Goal: Information Seeking & Learning: Learn about a topic

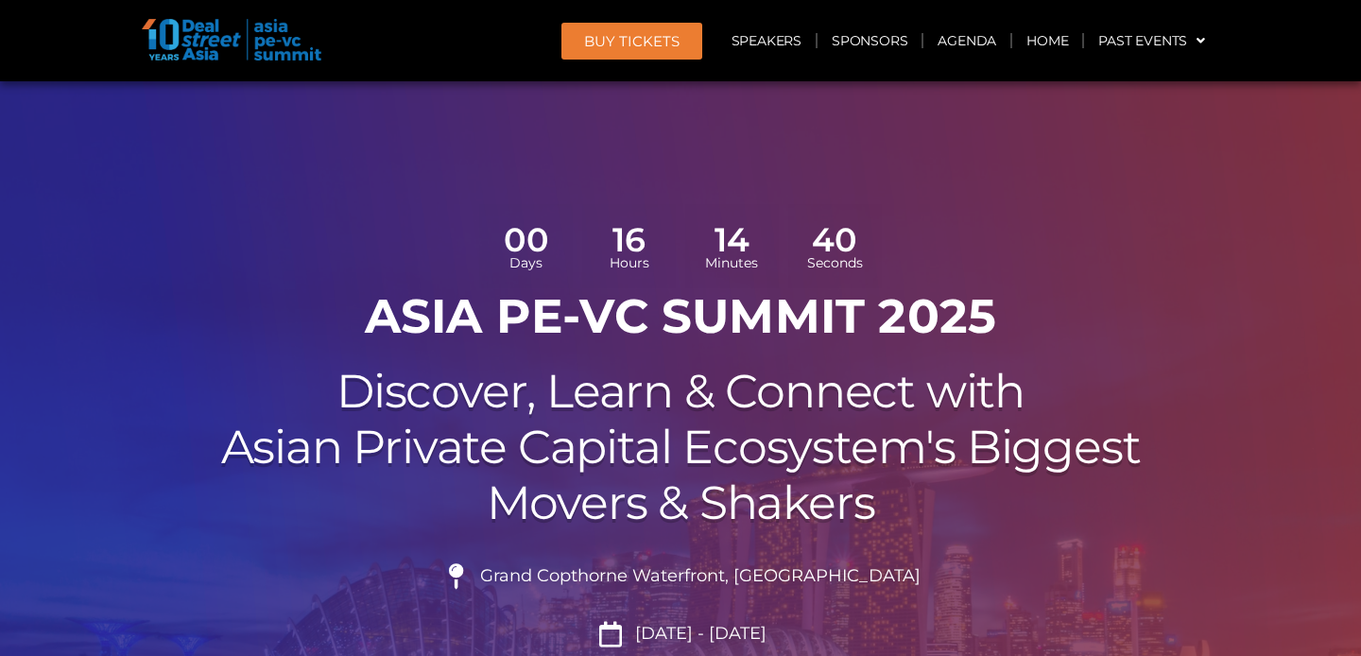
click at [933, 46] on link "Agenda" at bounding box center [966, 40] width 87 height 43
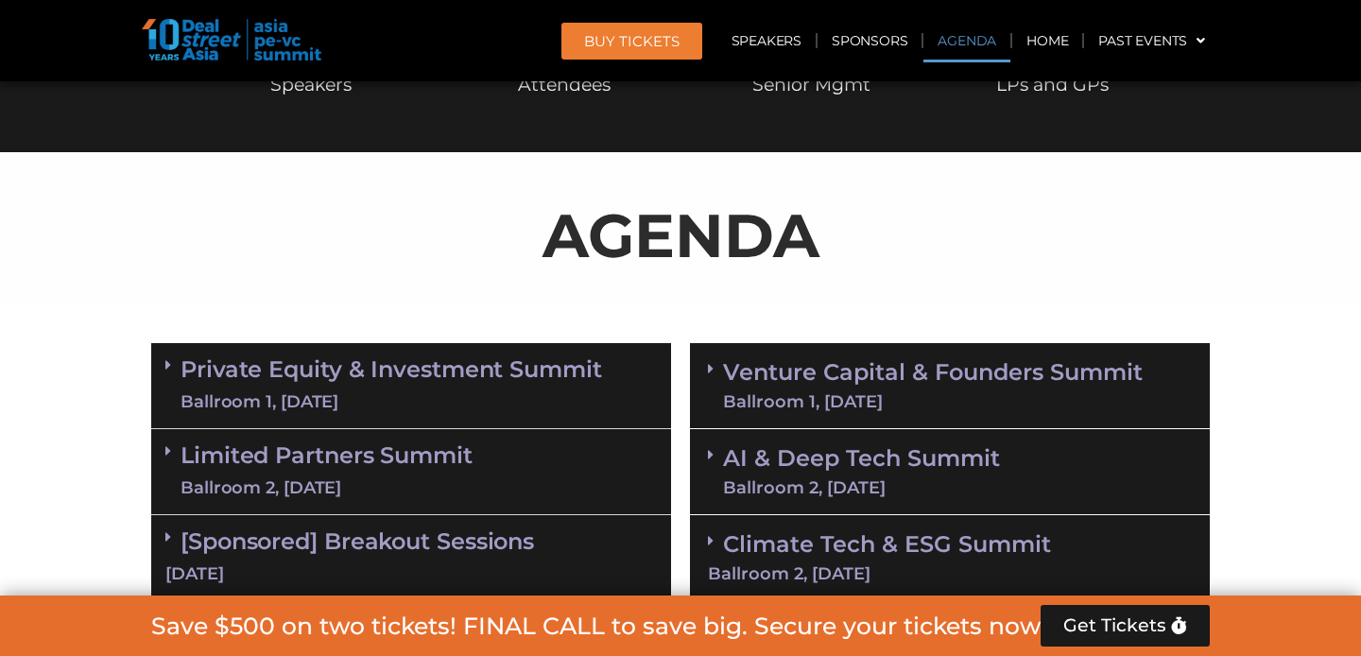
scroll to position [1088, 0]
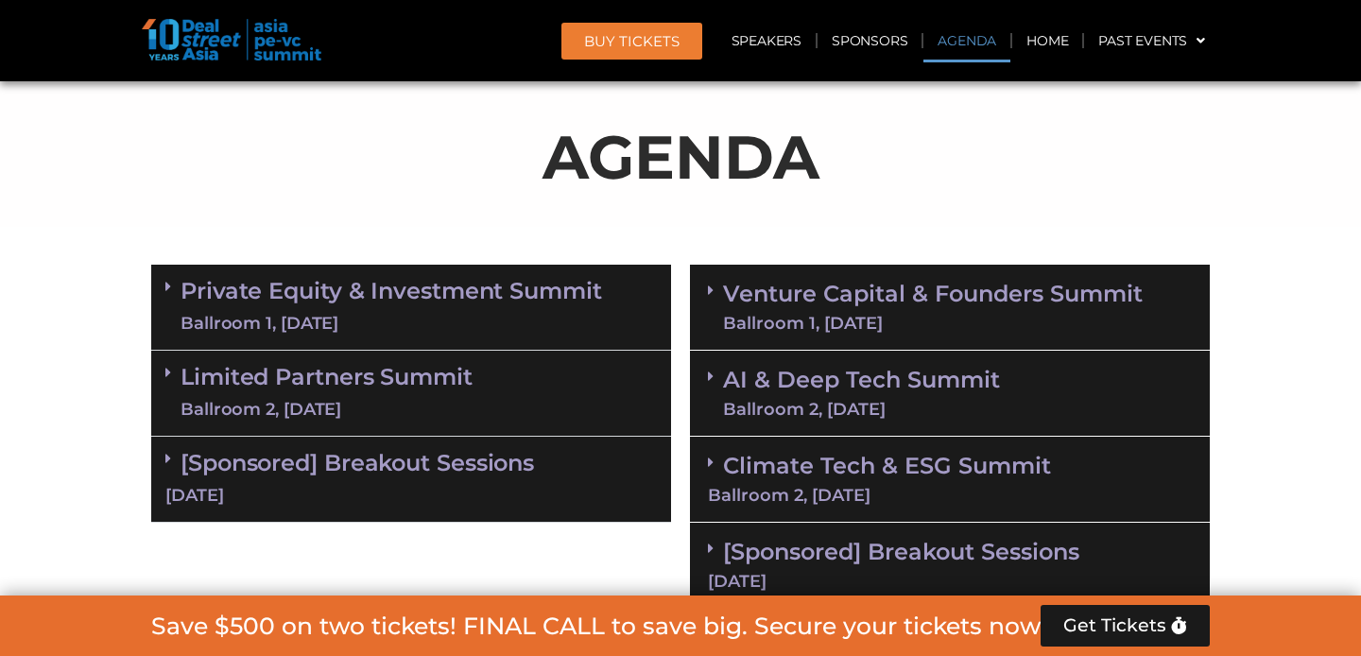
click at [385, 387] on link "Limited Partners Summit Ballroom 2, 10 Sept" at bounding box center [326, 393] width 292 height 57
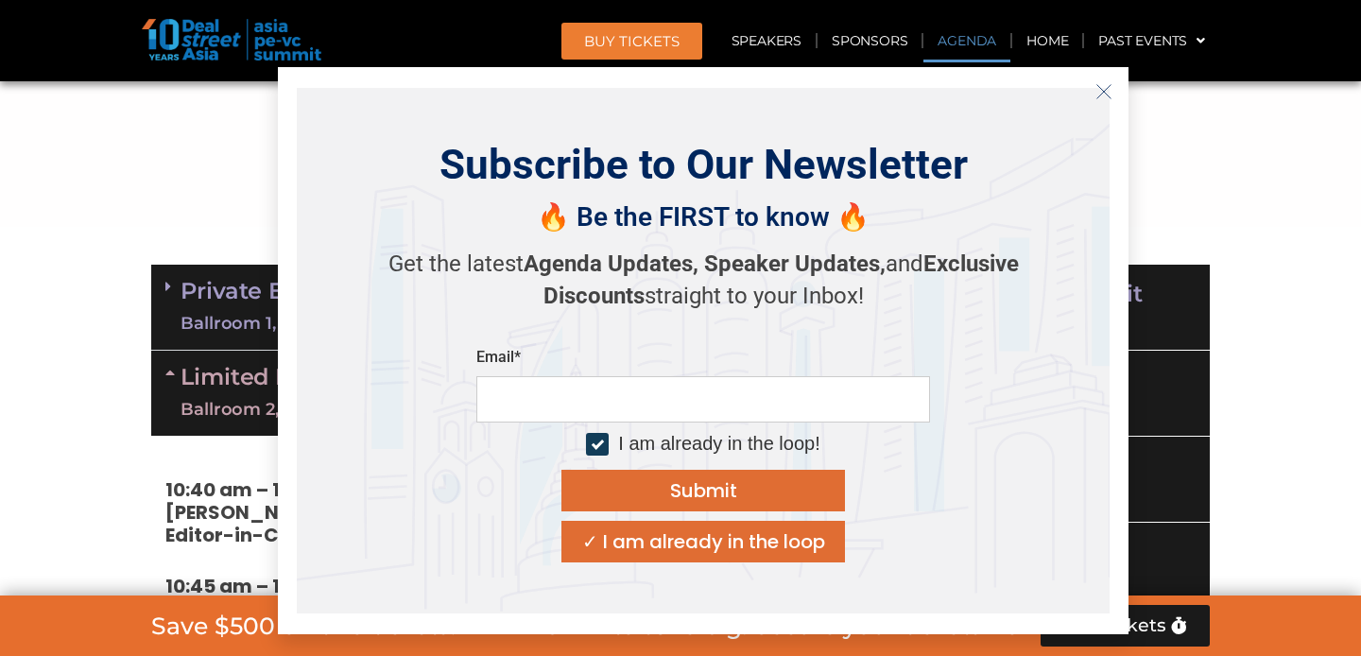
click at [1109, 86] on icon "Close" at bounding box center [1103, 91] width 17 height 17
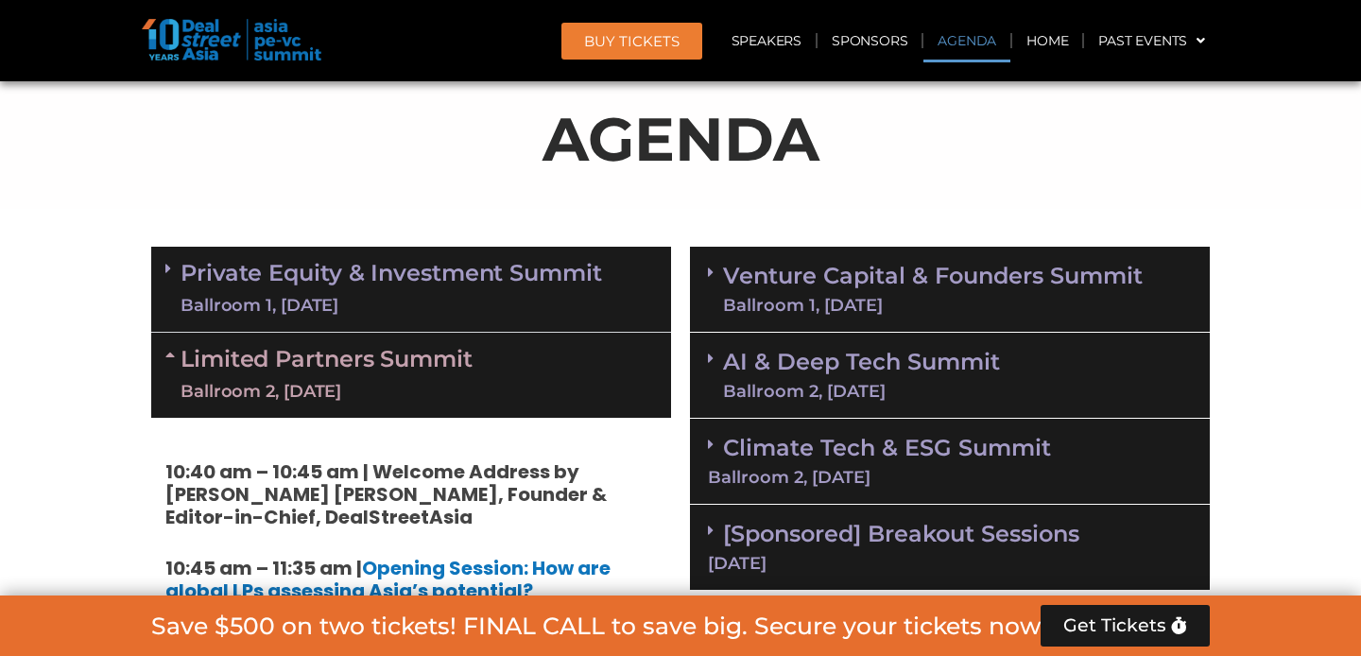
scroll to position [1122, 0]
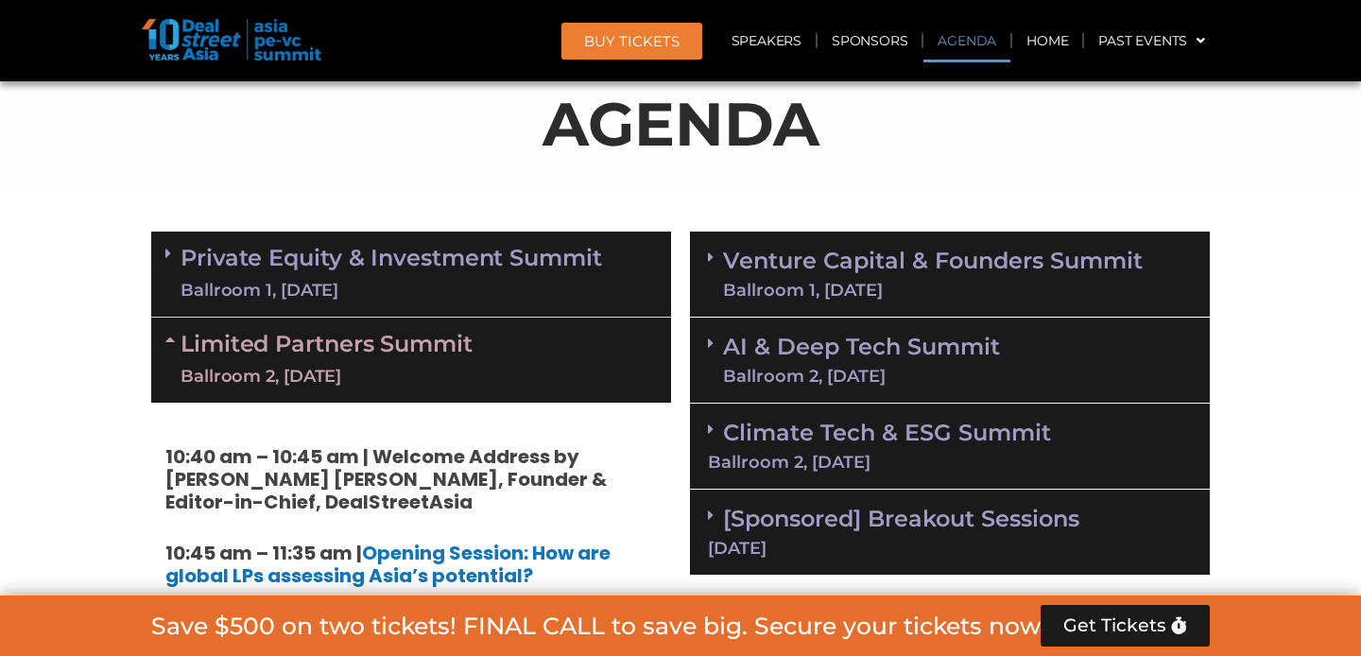
click at [857, 347] on link "AI & Deep Tech Summit Ballroom 2, 11 Sept" at bounding box center [861, 359] width 277 height 49
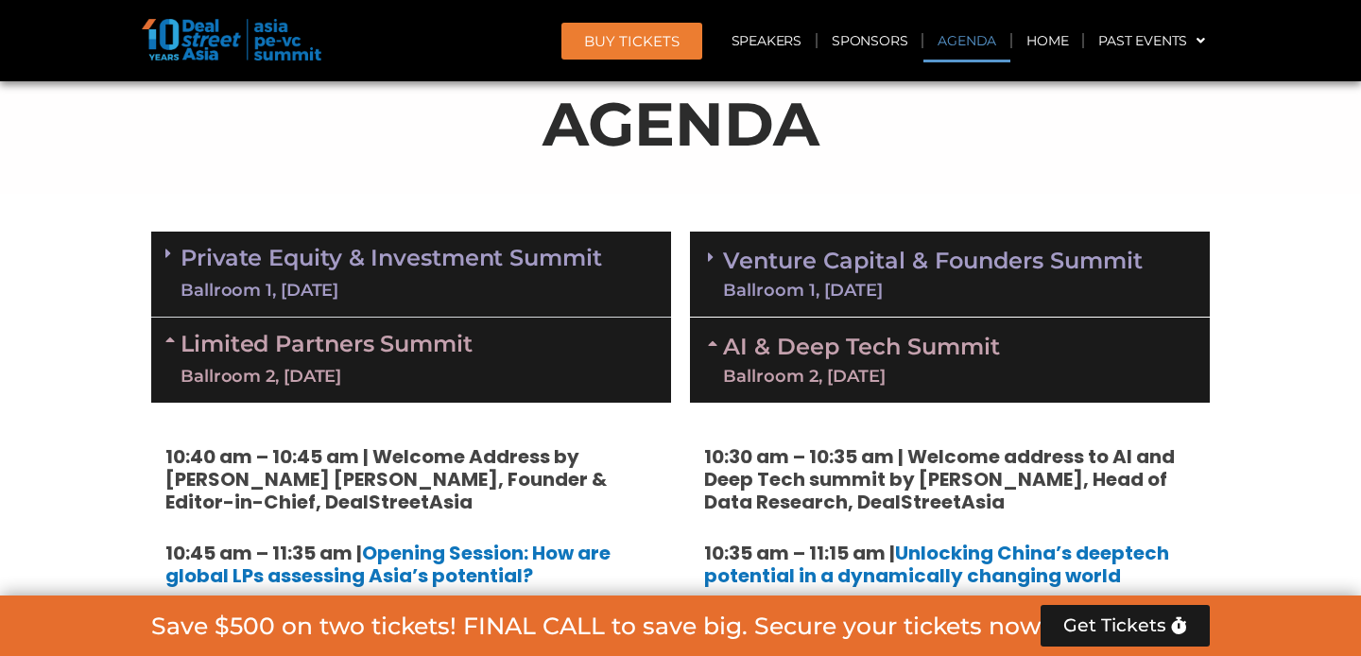
click at [879, 289] on div "Ballroom 1, [DATE]" at bounding box center [933, 290] width 420 height 17
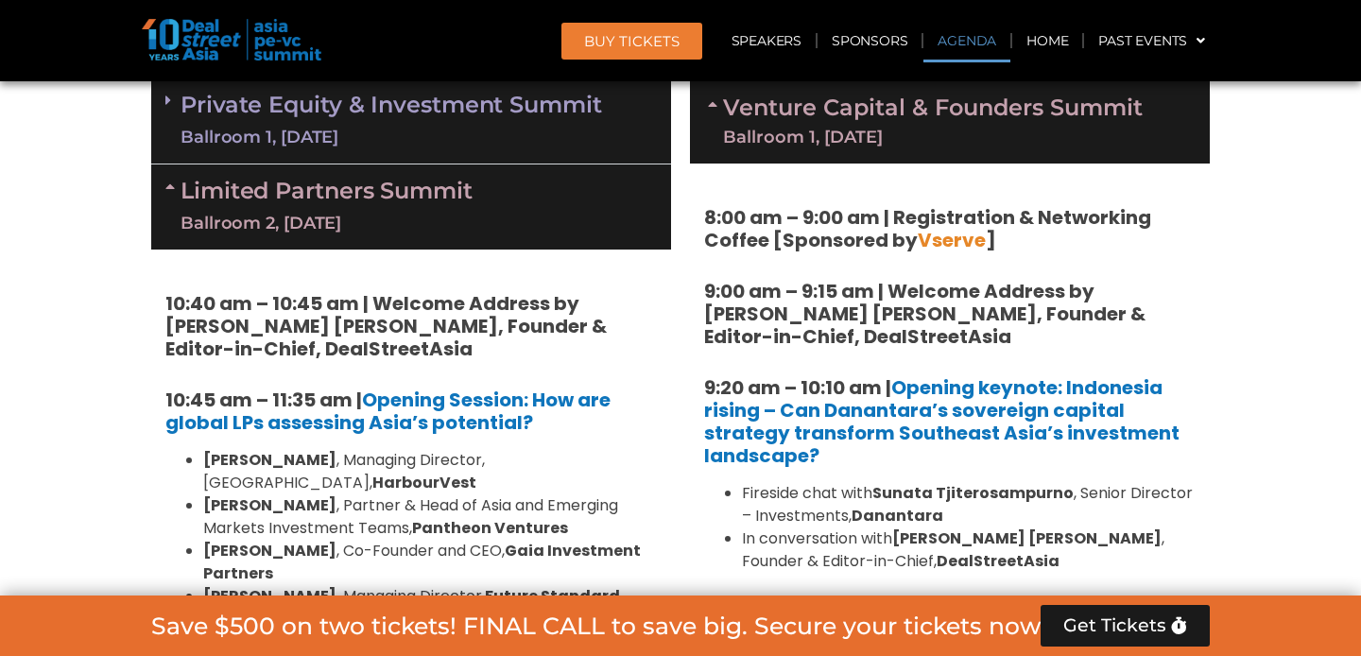
scroll to position [1252, 0]
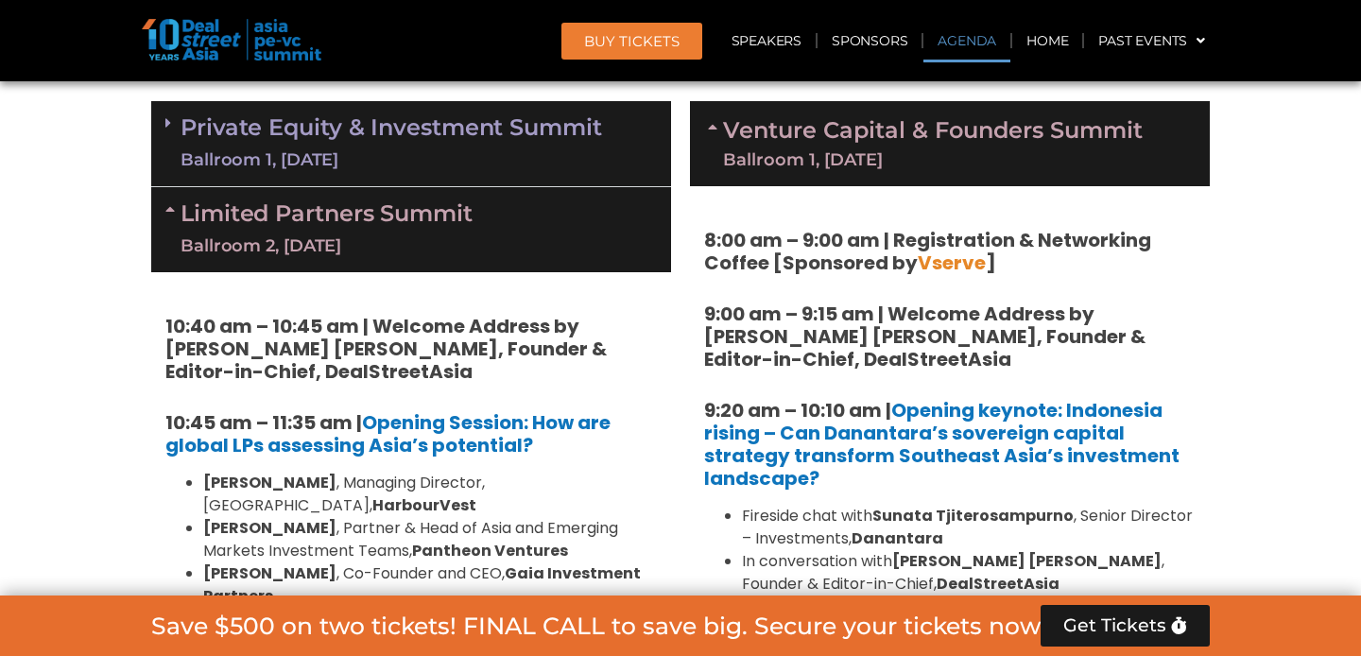
click at [462, 148] on div "Ballroom 1, [DATE]" at bounding box center [390, 160] width 421 height 24
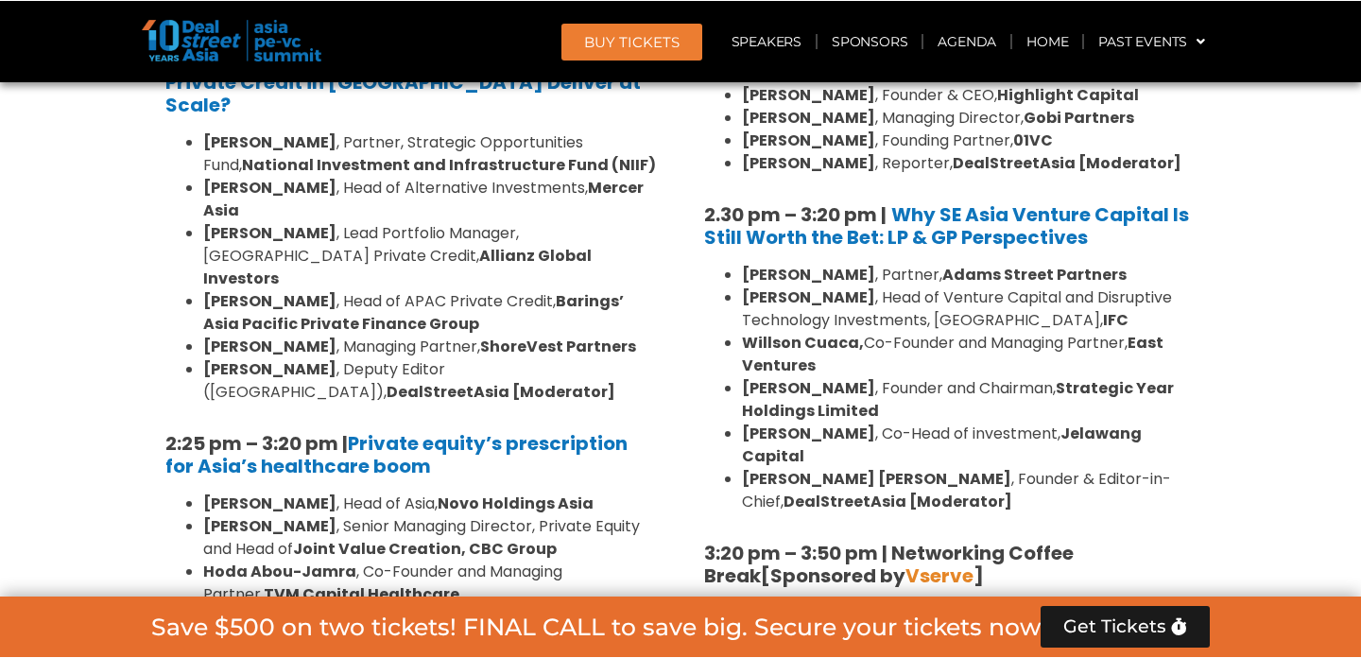
scroll to position [2857, 0]
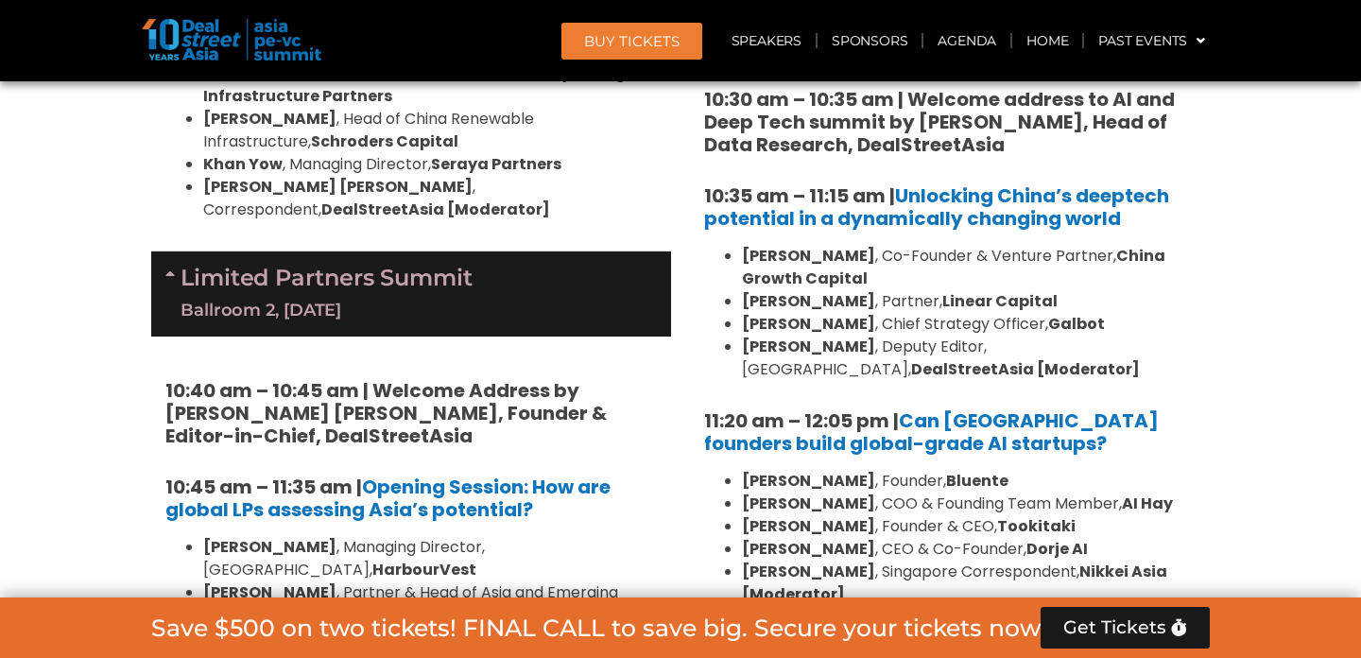
scroll to position [4217, 0]
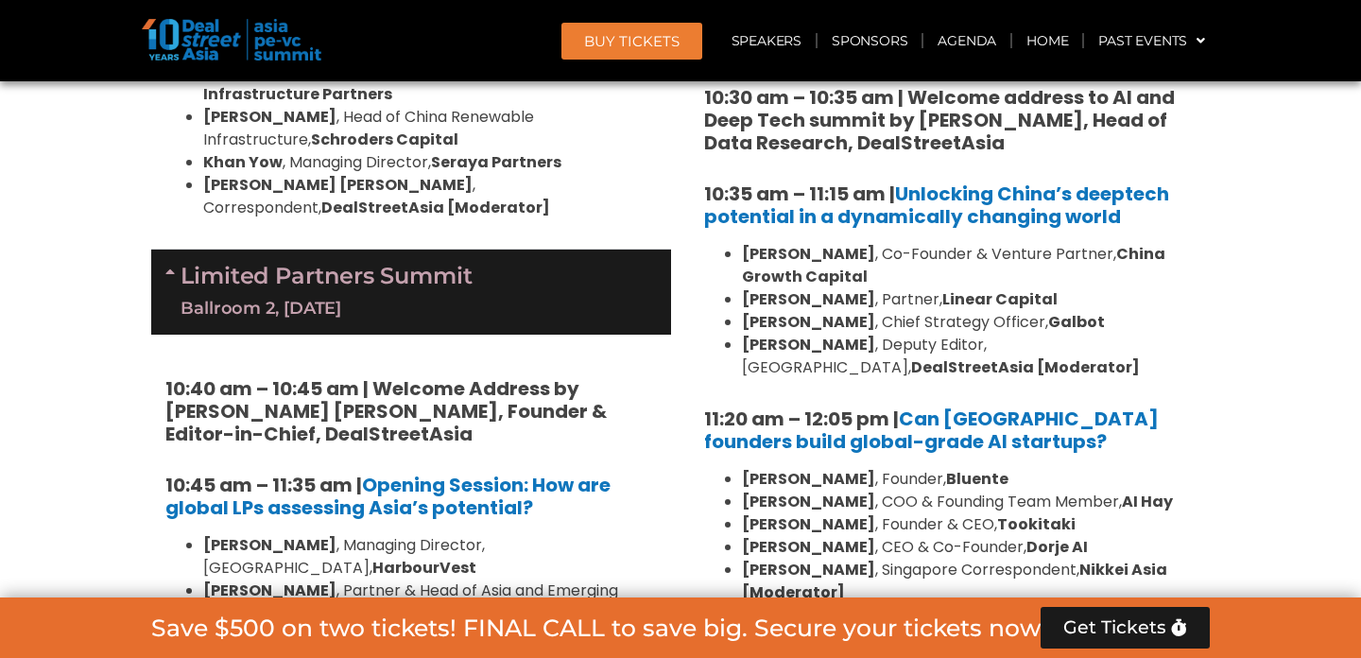
drag, startPoint x: 759, startPoint y: 376, endPoint x: 783, endPoint y: 490, distance: 116.9
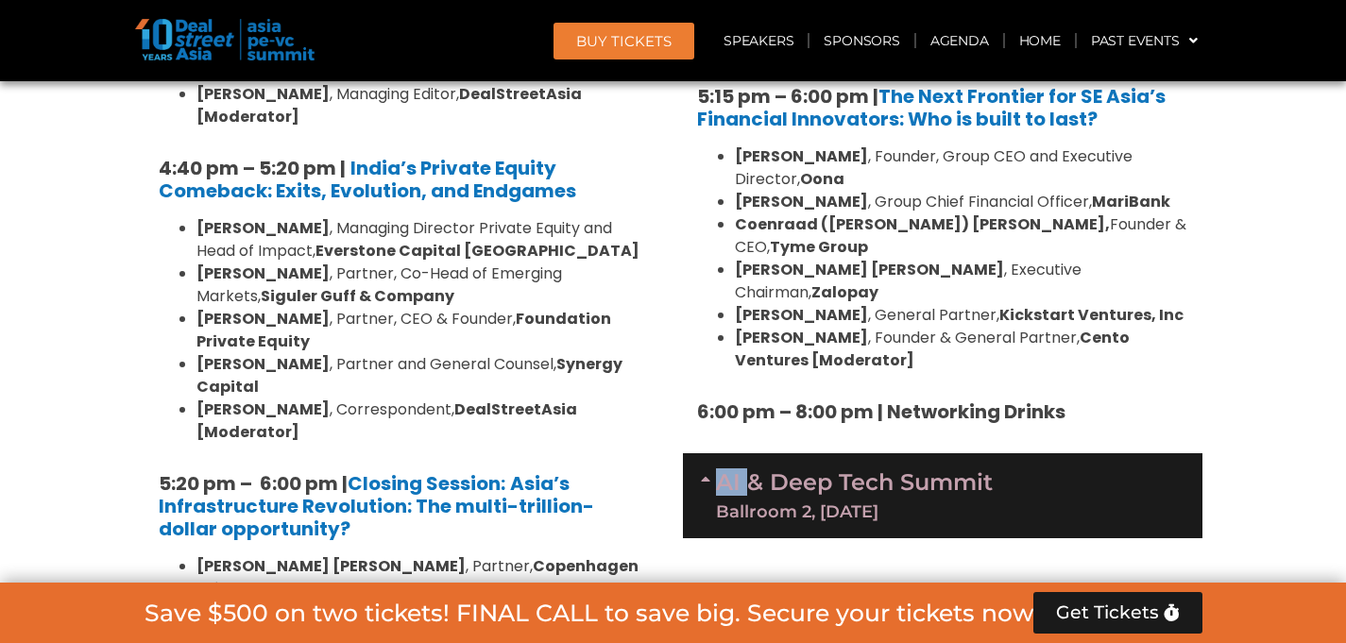
scroll to position [3581, 0]
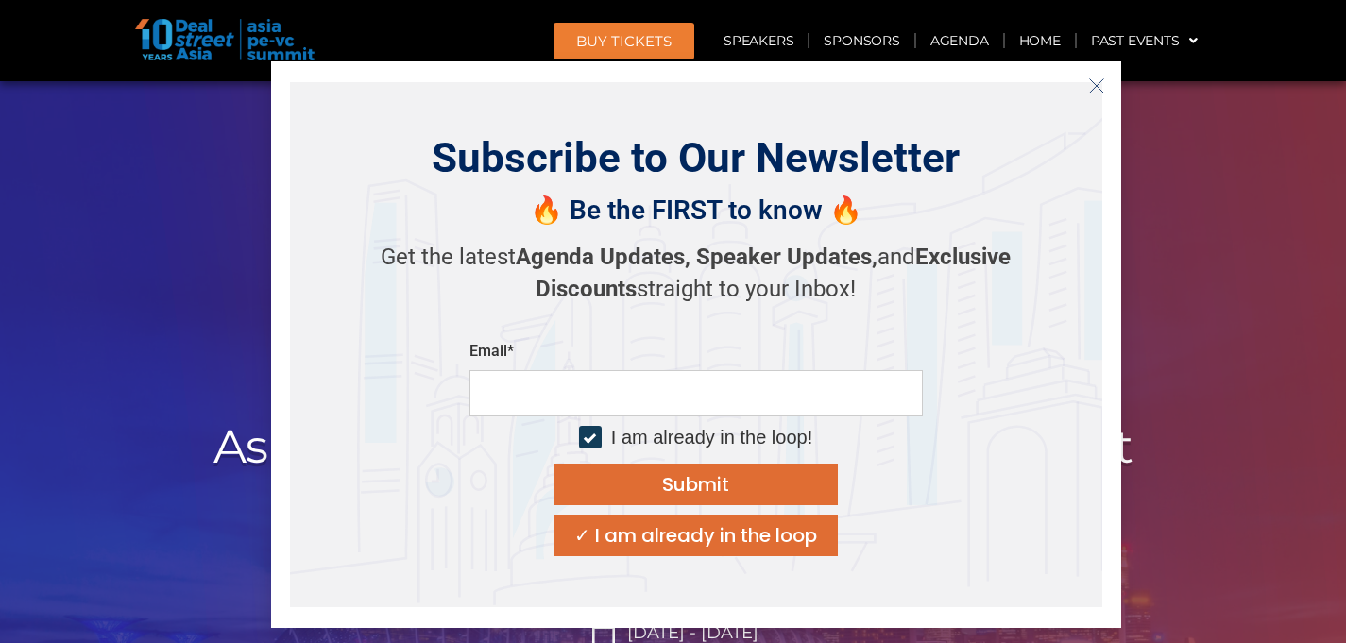
click at [1099, 82] on line "Close" at bounding box center [1095, 84] width 13 height 13
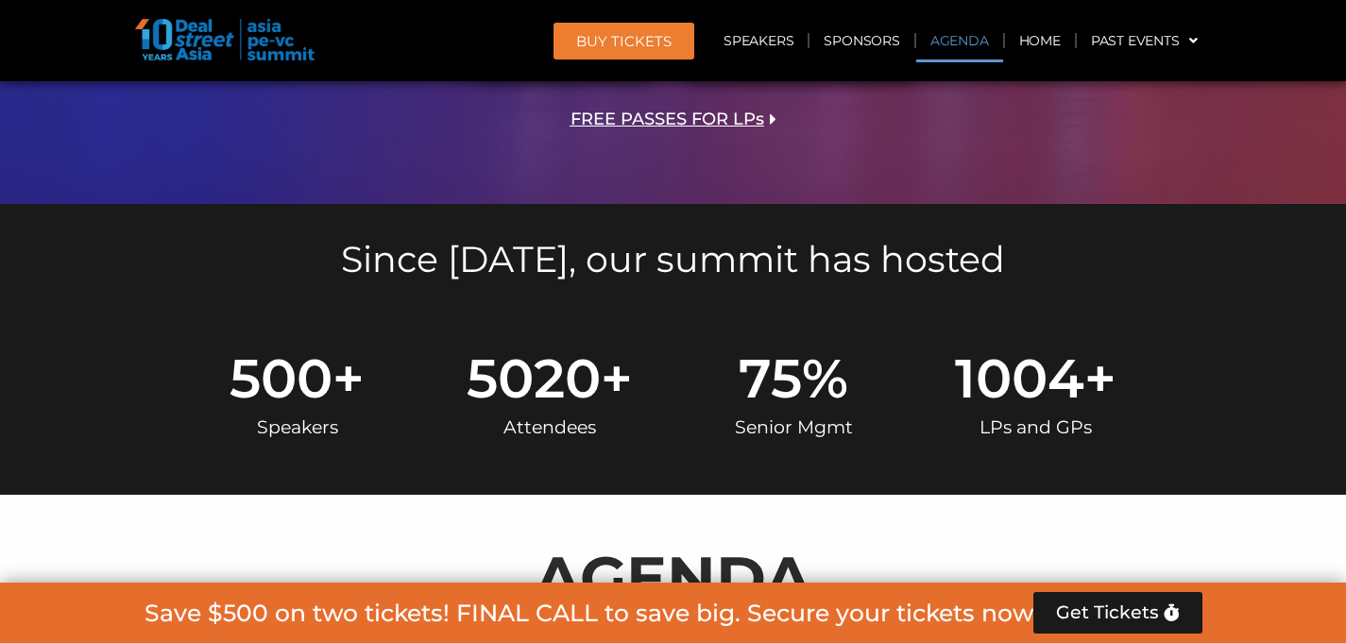
scroll to position [1310, 0]
